Goal: Complete application form: Complete application form

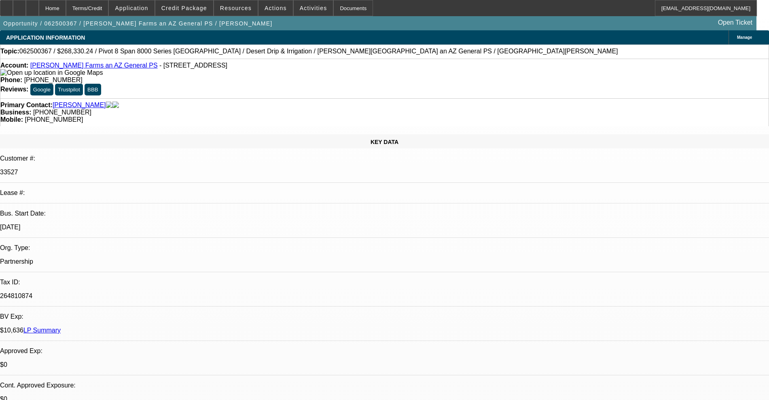
select select "0"
select select "0.1"
select select "4"
select select "0"
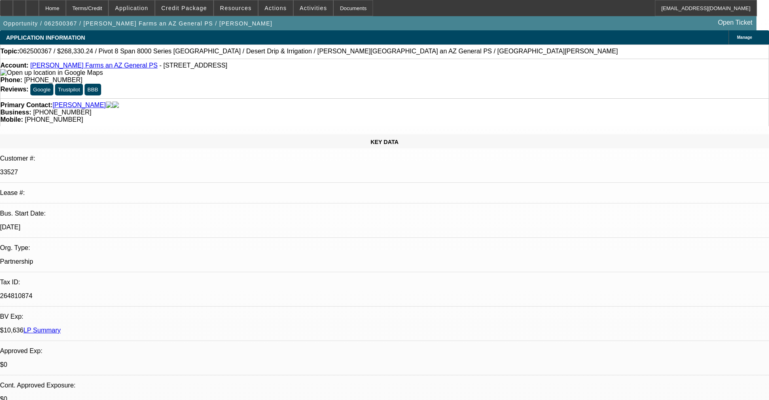
select select "0"
select select "0.1"
select select "4"
select select "0"
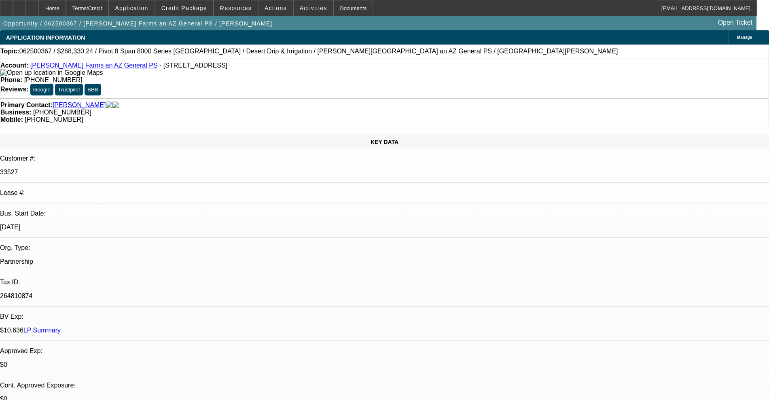
select select "0.1"
select select "4"
select select "0"
select select "0.1"
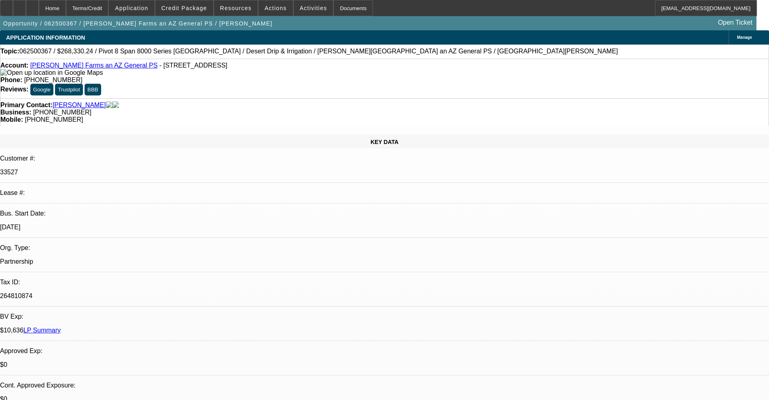
select select "4"
click at [26, 11] on div at bounding box center [19, 8] width 13 height 16
